Goal: Information Seeking & Learning: Check status

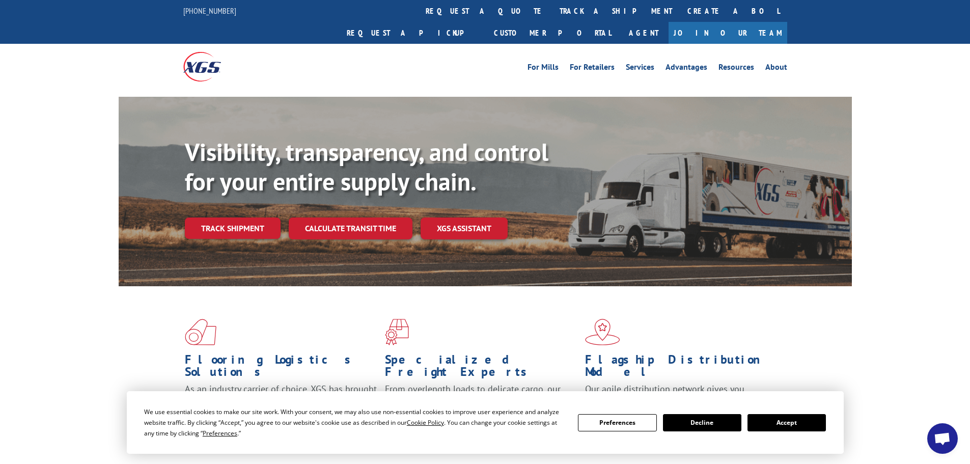
click at [707, 428] on button "Decline" at bounding box center [702, 422] width 78 height 17
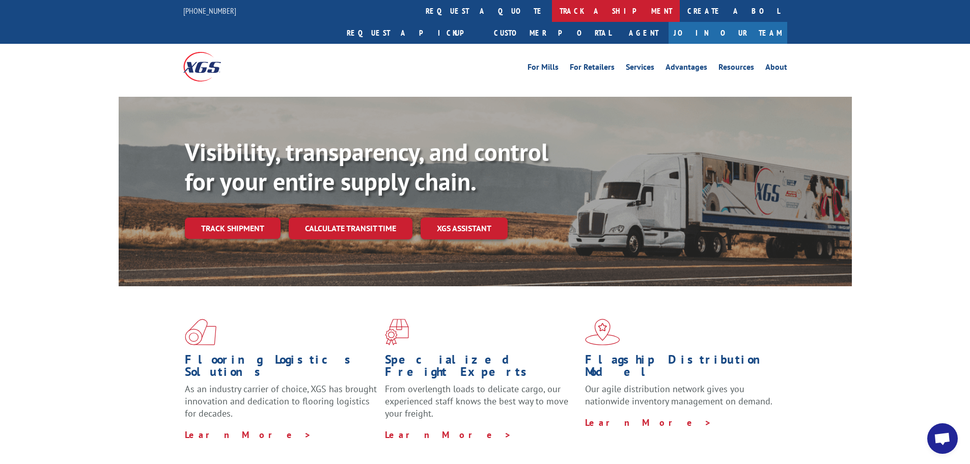
click at [552, 11] on link "track a shipment" at bounding box center [616, 11] width 128 height 22
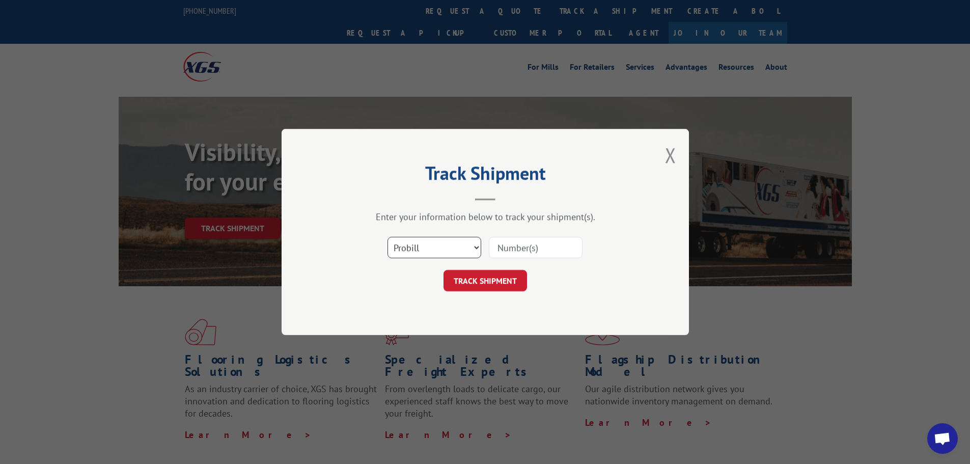
click at [460, 239] on select "Select category... Probill BOL PO" at bounding box center [434, 247] width 94 height 21
click at [387, 237] on select "Select category... Probill BOL PO" at bounding box center [434, 247] width 94 height 21
click at [512, 246] on input at bounding box center [536, 247] width 94 height 21
paste input "7056035"
type input "7056035"
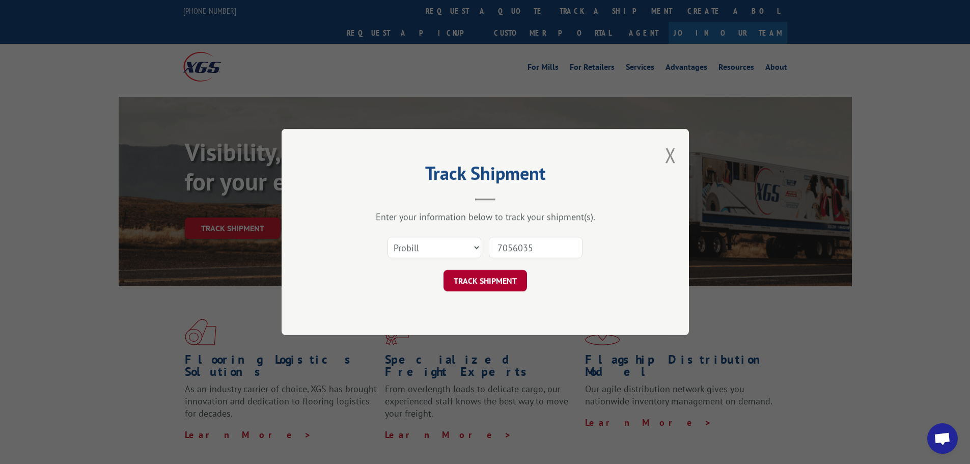
click at [487, 283] on button "TRACK SHIPMENT" at bounding box center [484, 280] width 83 height 21
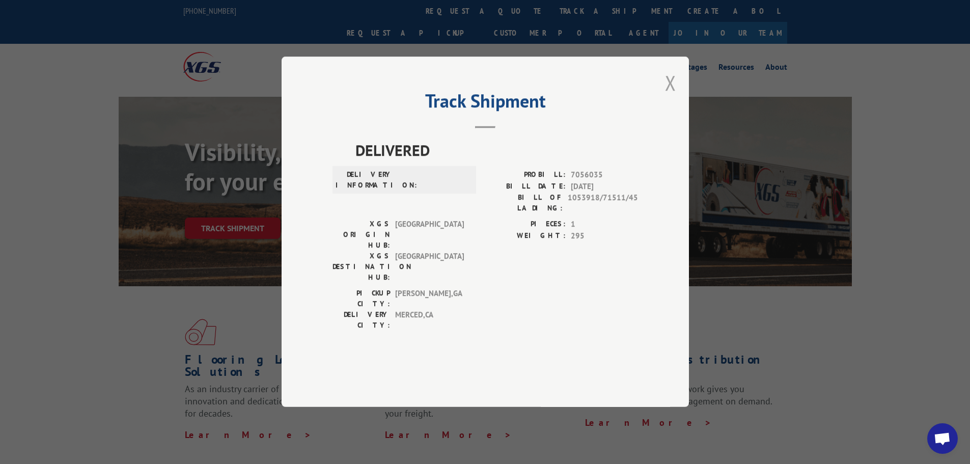
click at [672, 96] on button "Close modal" at bounding box center [670, 82] width 11 height 27
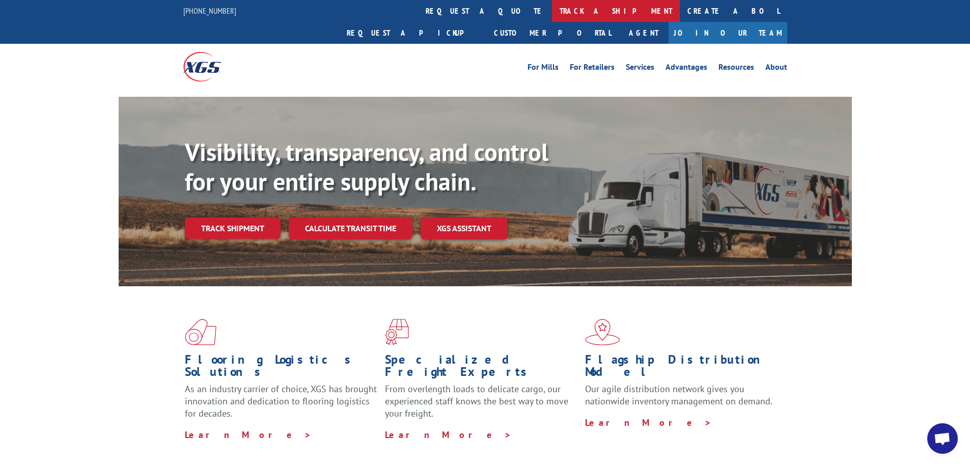
click at [552, 15] on link "track a shipment" at bounding box center [616, 11] width 128 height 22
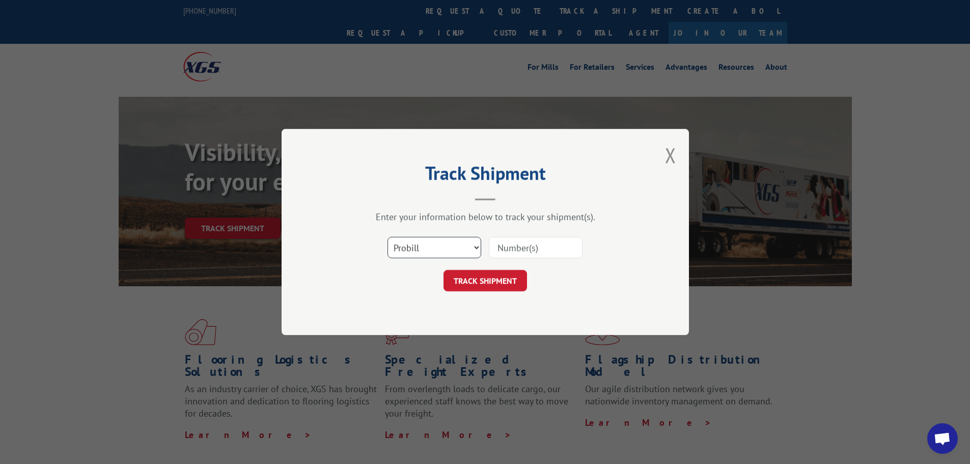
click at [439, 250] on select "Select category... Probill BOL PO" at bounding box center [434, 247] width 94 height 21
select select "bol"
click at [387, 237] on select "Select category... Probill BOL PO" at bounding box center [434, 247] width 94 height 21
click at [517, 246] on input at bounding box center [536, 247] width 94 height 21
